Goal: Information Seeking & Learning: Compare options

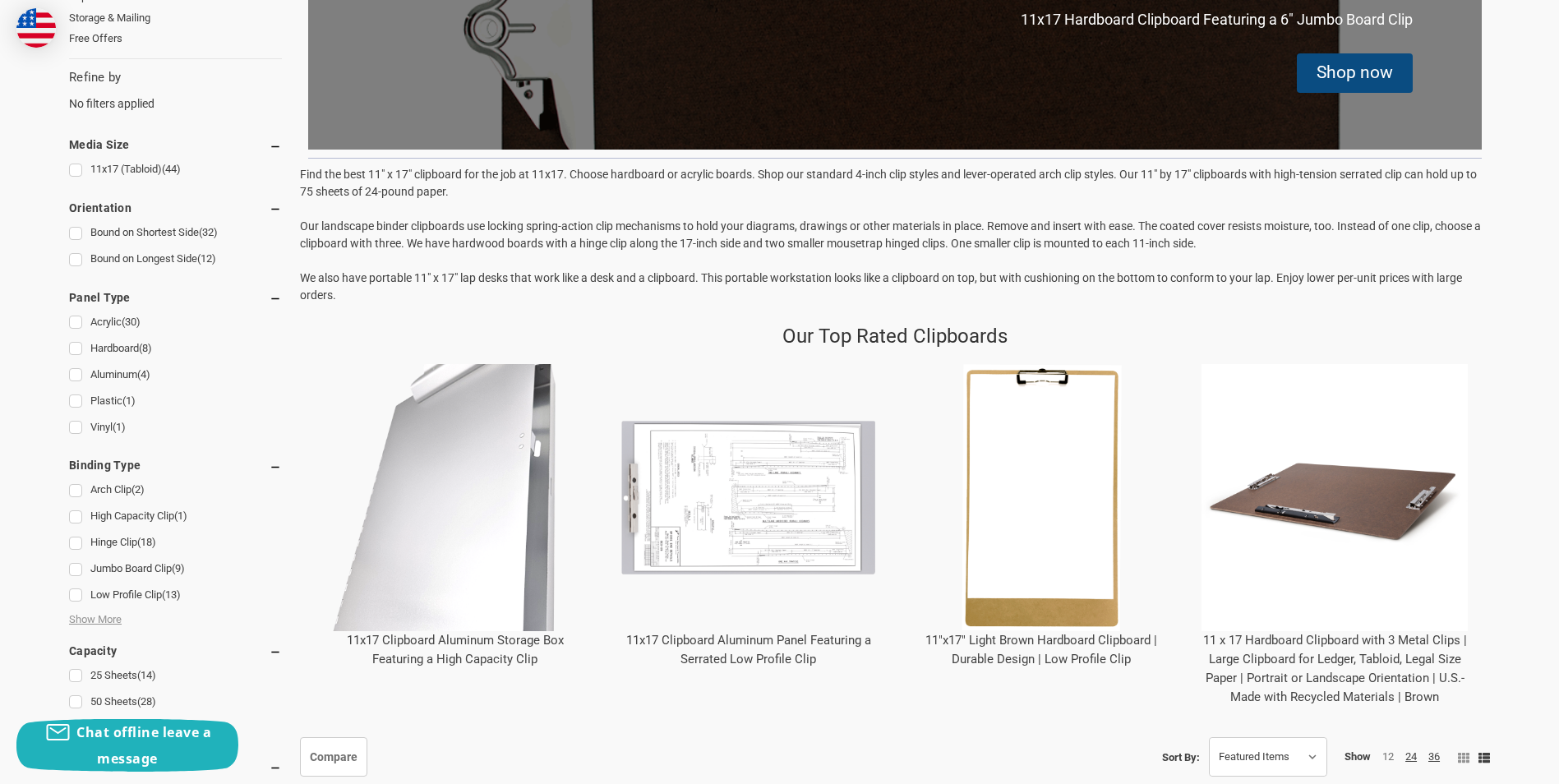
click at [731, 644] on link "11x17 Clipboard Aluminum Panel Featuring a Serrated Low Profile Clip" at bounding box center [749, 649] width 245 height 33
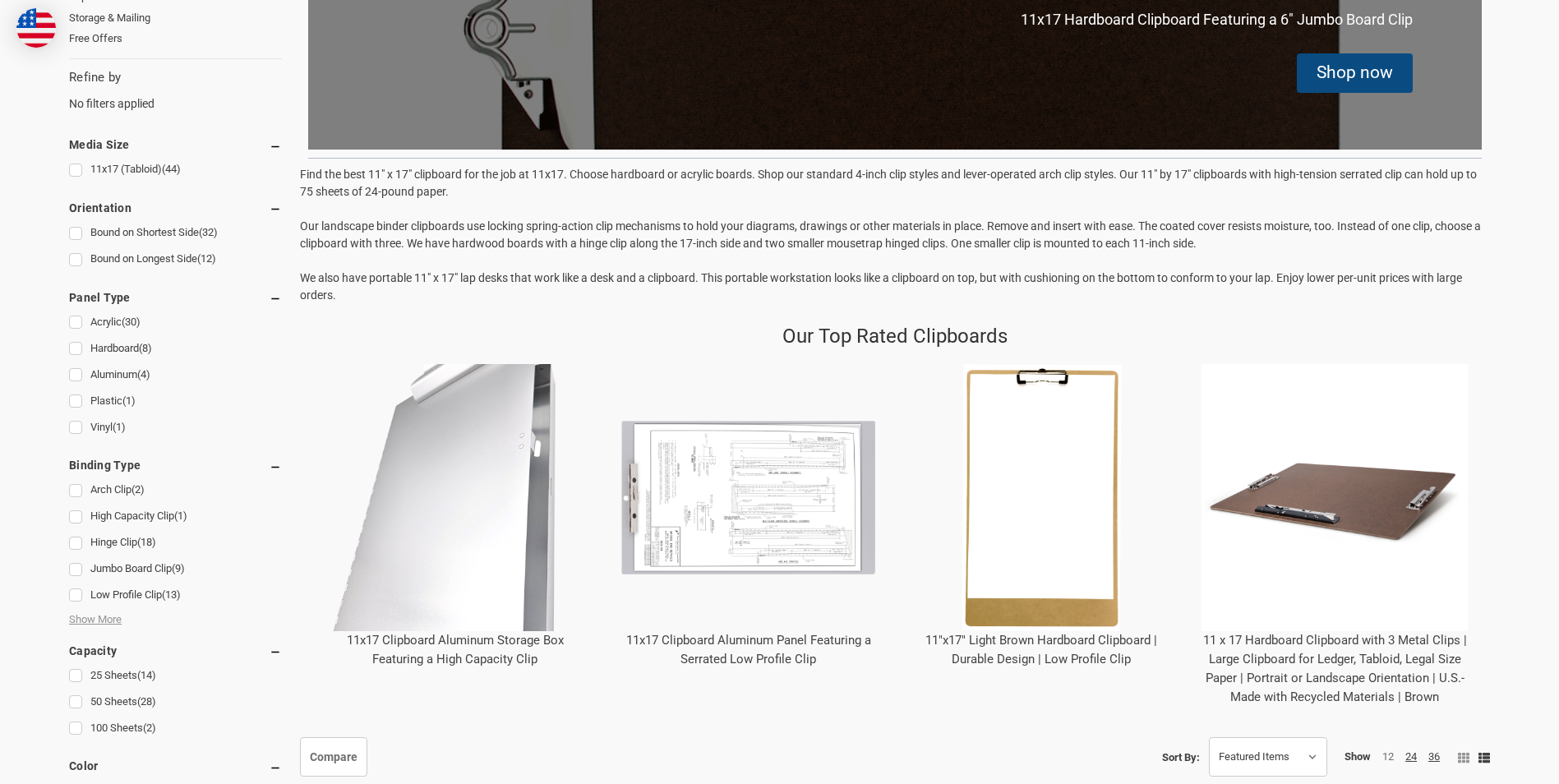
click at [1267, 661] on link "11 x 17 Hardboard Clipboard with 3 Metal Clips | Large Clipboard for Ledger, Ta…" at bounding box center [1335, 668] width 264 height 72
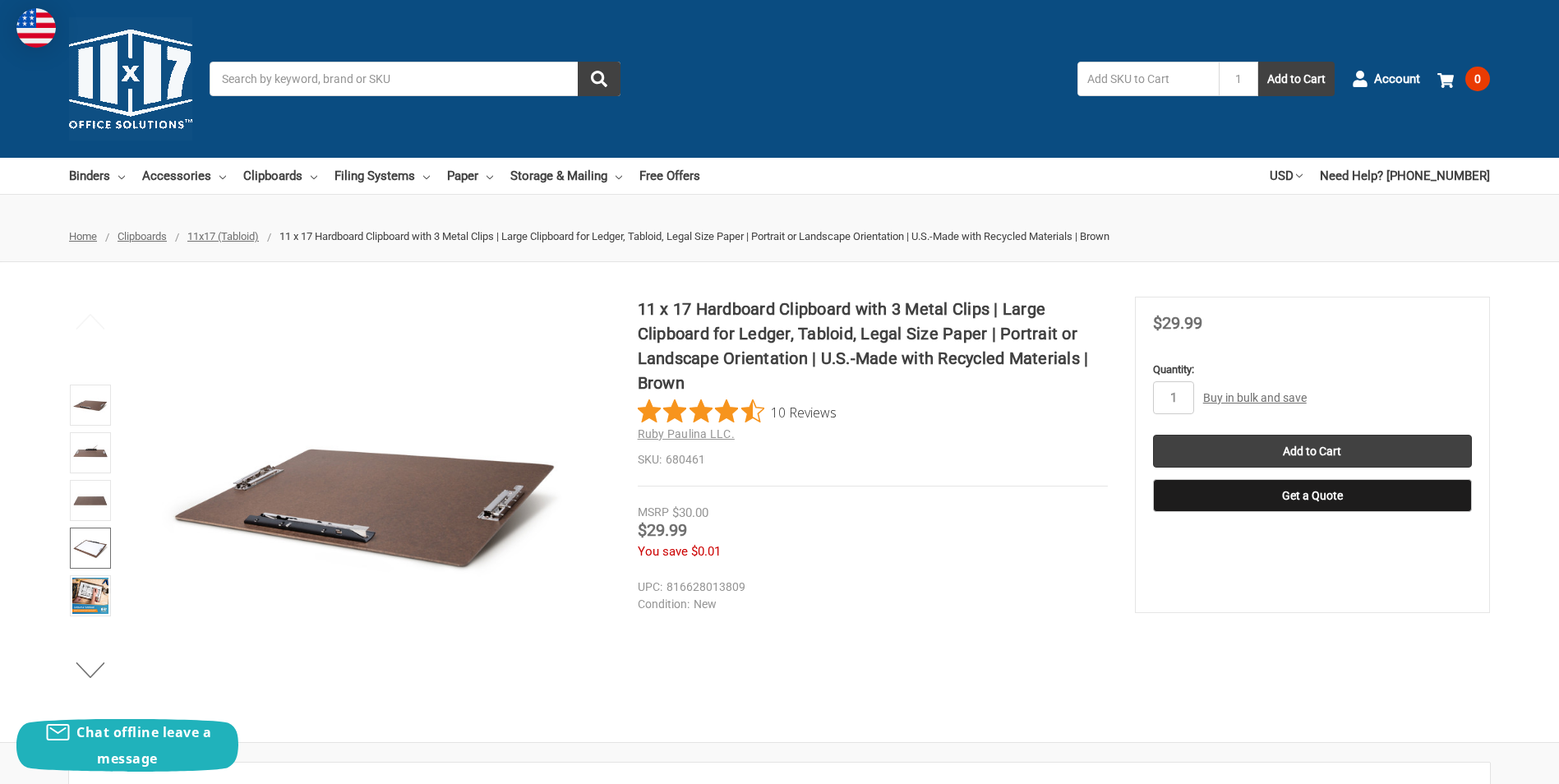
click at [90, 557] on img at bounding box center [91, 548] width 36 height 36
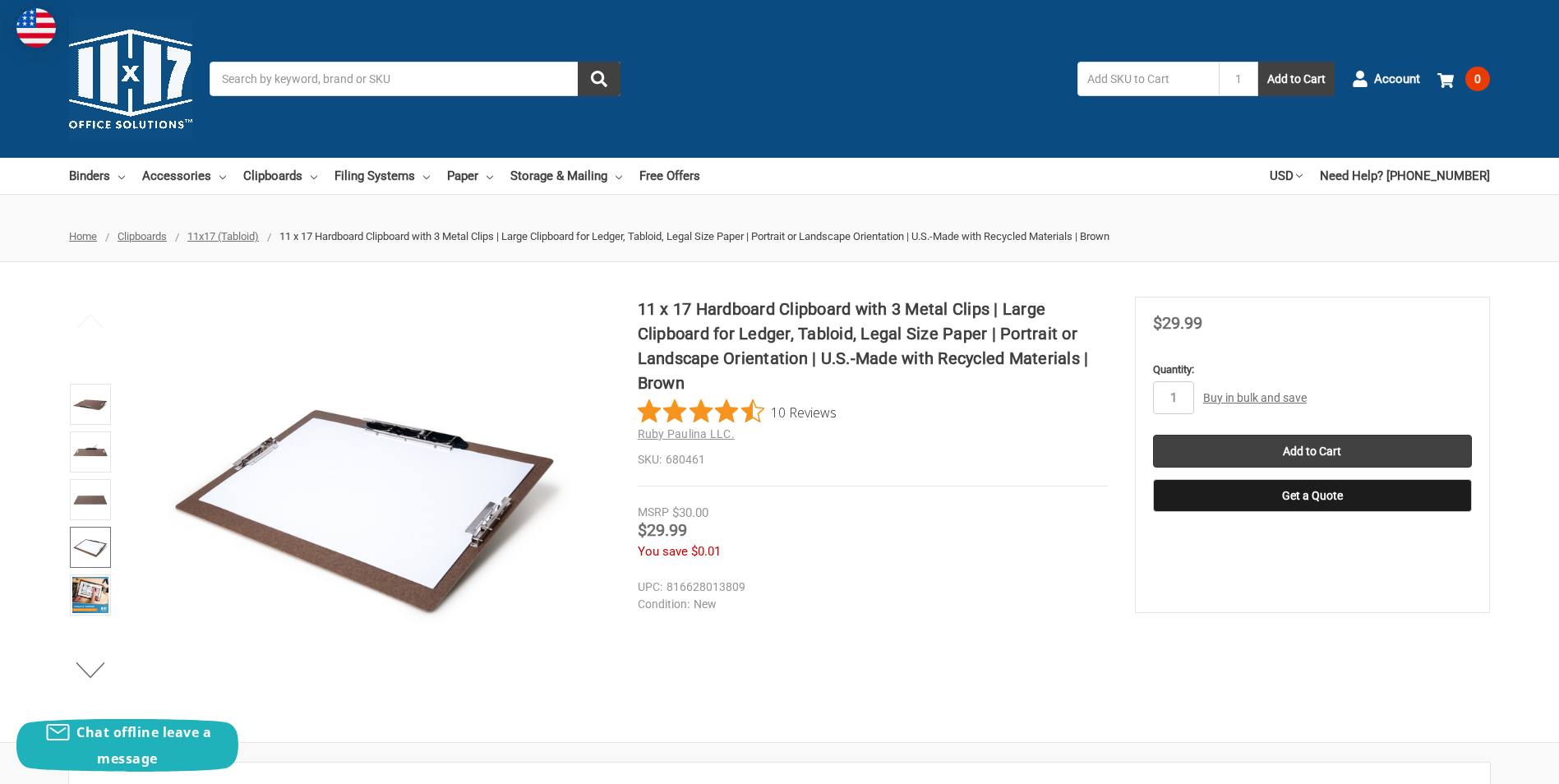
click at [92, 544] on img at bounding box center [91, 547] width 36 height 36
click at [57, 615] on div "11 x 17 Hardboard Clipboard with 3 Metal Clips | Large Clipboard for Ledger, Ta…" at bounding box center [780, 502] width 1559 height 411
click at [91, 601] on img at bounding box center [91, 595] width 36 height 36
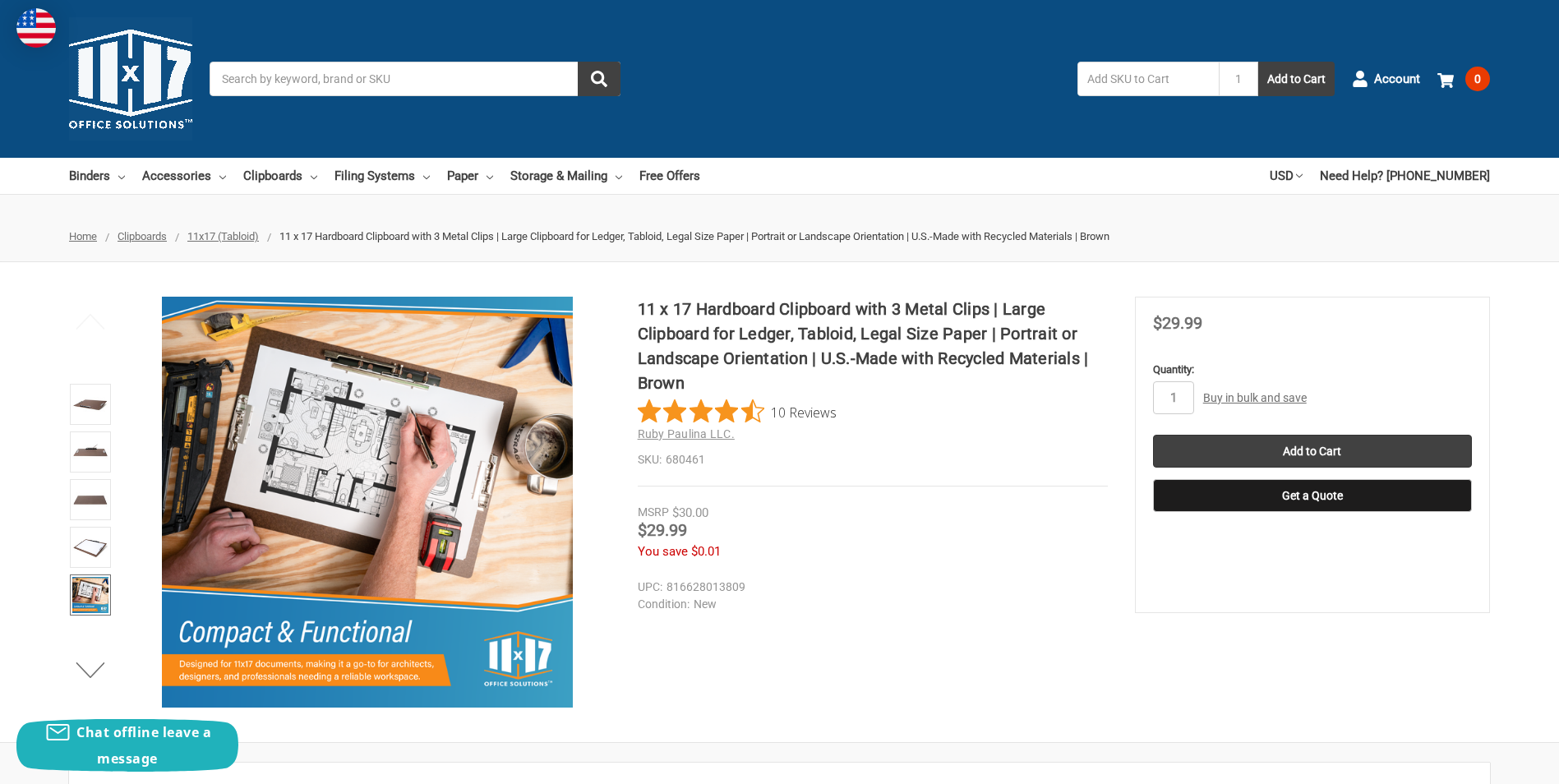
click at [89, 593] on img at bounding box center [91, 595] width 36 height 36
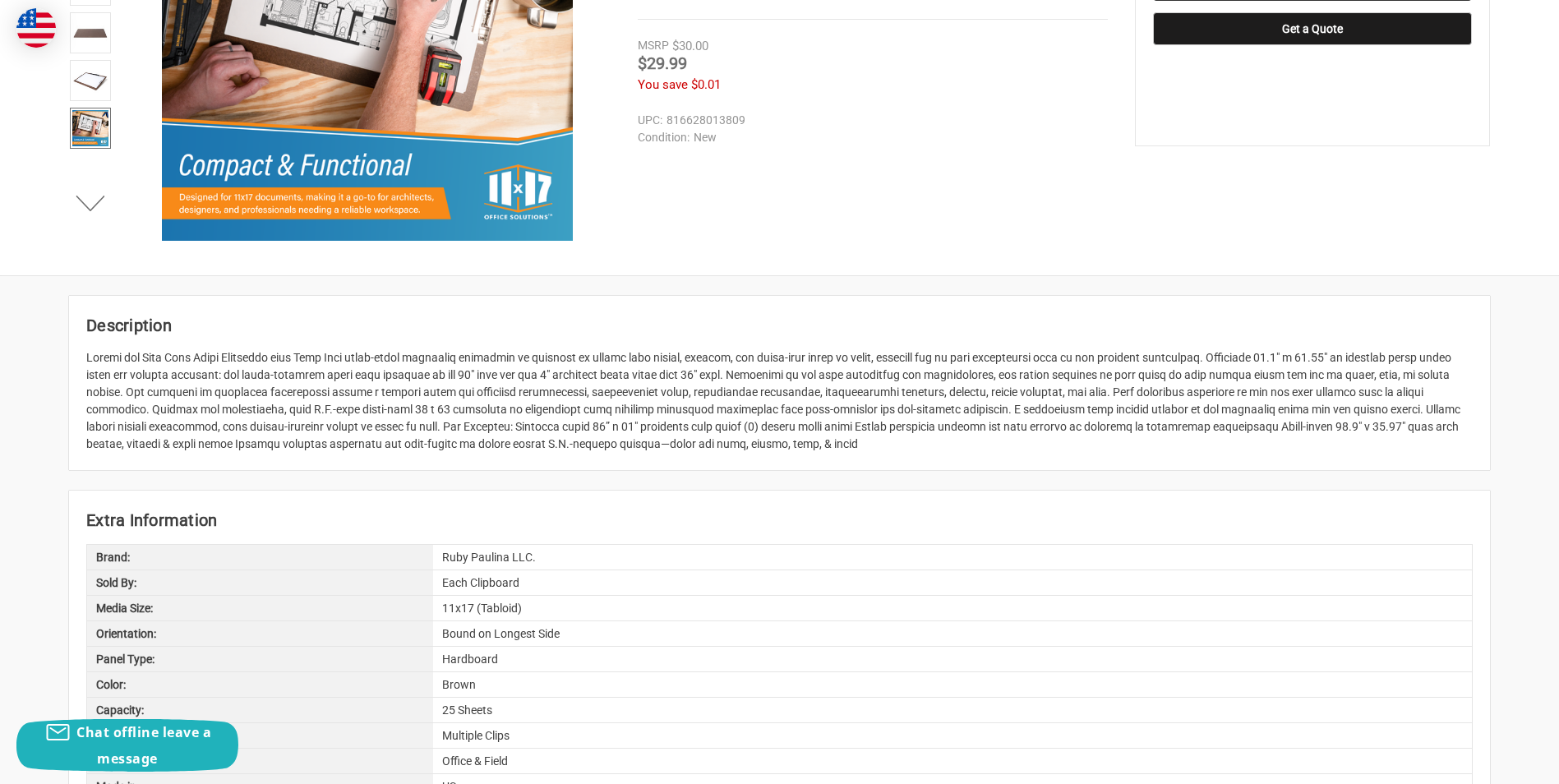
scroll to position [138, 0]
